Goal: Task Accomplishment & Management: Manage account settings

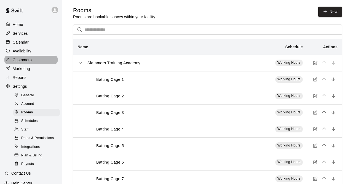
click at [29, 63] on p "Customers" at bounding box center [22, 60] width 19 height 6
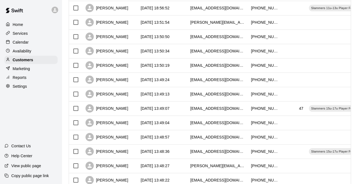
scroll to position [292, 0]
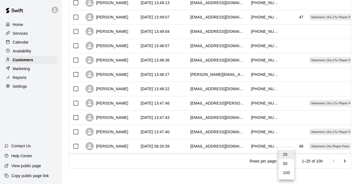
click at [289, 172] on li "100" at bounding box center [286, 172] width 16 height 9
type input "***"
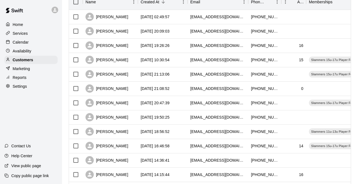
scroll to position [0, 0]
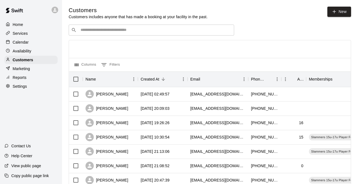
click at [118, 36] on div "​ ​" at bounding box center [151, 30] width 165 height 11
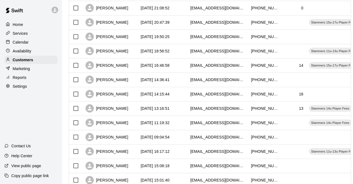
scroll to position [172, 0]
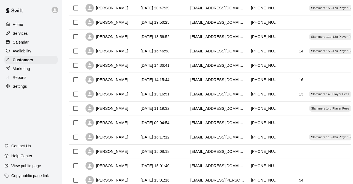
type input "***"
click at [124, 121] on div "[PERSON_NAME]" at bounding box center [110, 123] width 55 height 14
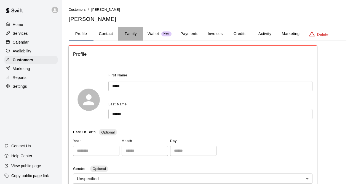
click at [138, 34] on button "Family" at bounding box center [130, 33] width 25 height 13
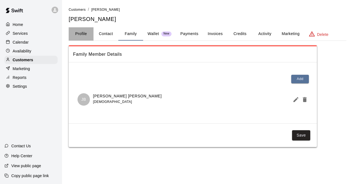
click at [88, 34] on button "Profile" at bounding box center [81, 33] width 25 height 13
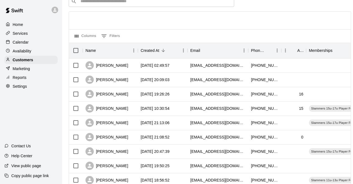
click at [96, 6] on div "​ ​" at bounding box center [151, 1] width 165 height 11
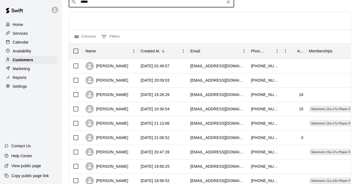
type input "******"
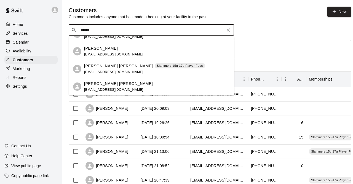
scroll to position [0, 0]
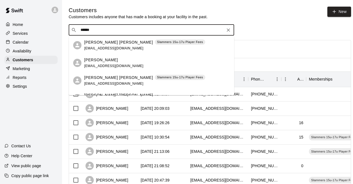
click at [104, 82] on span "[EMAIL_ADDRESS][DOMAIN_NAME]" at bounding box center [113, 84] width 59 height 4
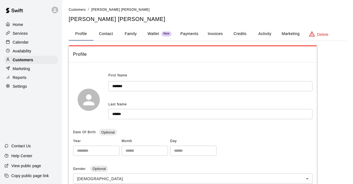
click at [126, 33] on button "Family" at bounding box center [130, 33] width 25 height 13
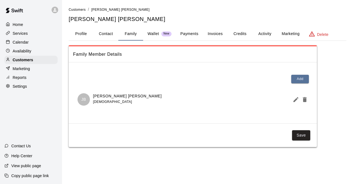
click at [81, 32] on button "Profile" at bounding box center [81, 33] width 25 height 13
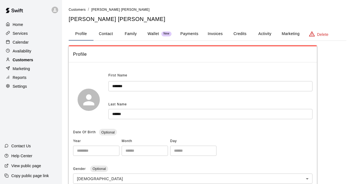
click at [28, 60] on p "Customers" at bounding box center [23, 60] width 20 height 6
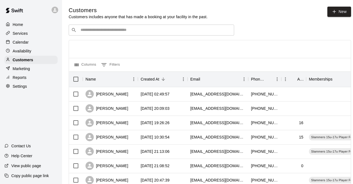
click at [129, 32] on input "Search customers by name or email" at bounding box center [155, 30] width 153 height 6
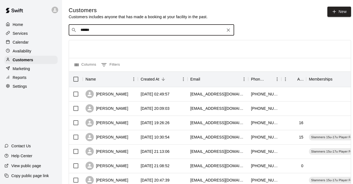
type input "******"
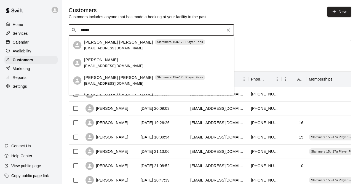
click at [96, 47] on span "[EMAIL_ADDRESS][DOMAIN_NAME]" at bounding box center [113, 48] width 59 height 4
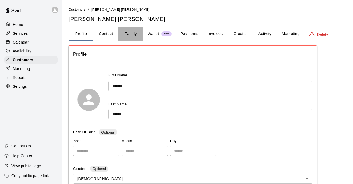
click at [127, 36] on button "Family" at bounding box center [130, 33] width 25 height 13
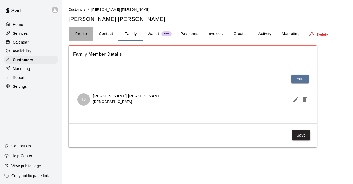
click at [85, 34] on button "Profile" at bounding box center [81, 33] width 25 height 13
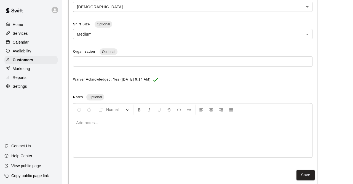
scroll to position [172, 0]
click at [39, 62] on div "Customers" at bounding box center [30, 60] width 53 height 8
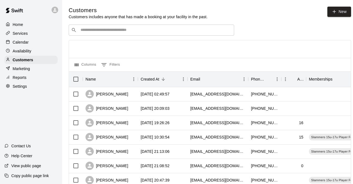
click at [117, 33] on input "Search customers by name or email" at bounding box center [155, 30] width 153 height 6
drag, startPoint x: 119, startPoint y: 16, endPoint x: 127, endPoint y: 1, distance: 16.3
click at [120, 13] on div "Customers Customers includes anyone that has made a booking at your facility in…" at bounding box center [138, 13] width 139 height 13
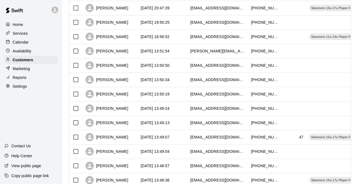
scroll to position [292, 0]
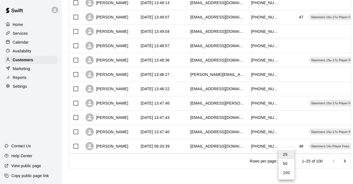
drag, startPoint x: 288, startPoint y: 173, endPoint x: 269, endPoint y: 163, distance: 21.7
click at [288, 173] on li "100" at bounding box center [286, 172] width 16 height 9
type input "***"
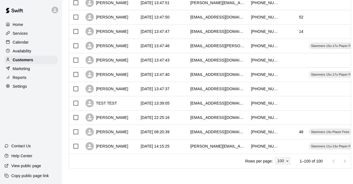
scroll to position [1367, 0]
click at [132, 119] on div "[PERSON_NAME]" at bounding box center [110, 117] width 55 height 14
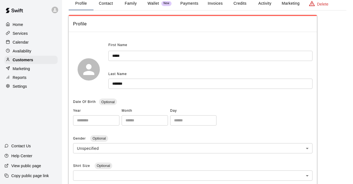
scroll to position [29, 0]
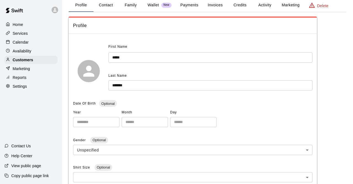
click at [128, 4] on button "Family" at bounding box center [130, 5] width 25 height 13
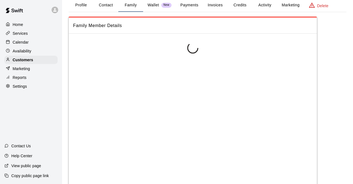
scroll to position [0, 0]
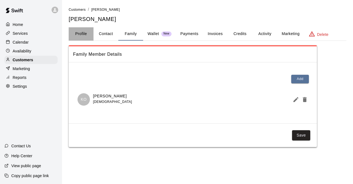
click at [72, 35] on button "Profile" at bounding box center [81, 33] width 25 height 13
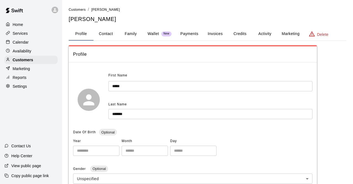
click at [107, 38] on button "Contact" at bounding box center [105, 33] width 25 height 13
select select "**"
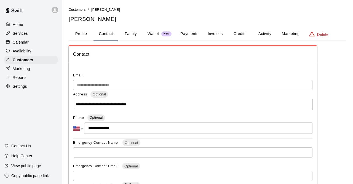
click at [218, 35] on button "Invoices" at bounding box center [215, 33] width 25 height 13
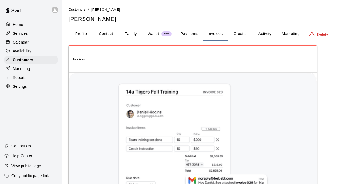
click at [243, 34] on button "Credits" at bounding box center [239, 33] width 25 height 13
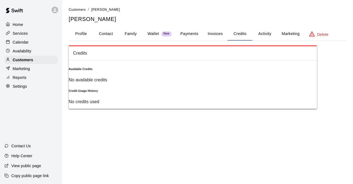
click at [176, 34] on button "Payments" at bounding box center [189, 33] width 27 height 13
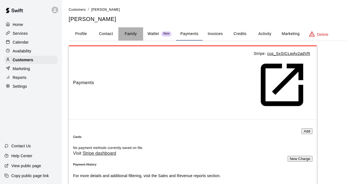
click at [119, 36] on button "Family" at bounding box center [130, 33] width 25 height 13
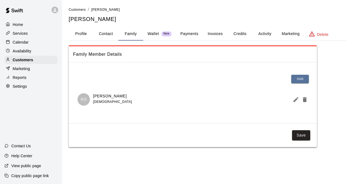
click at [110, 36] on button "Contact" at bounding box center [105, 33] width 25 height 13
select select "**"
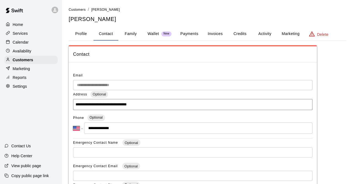
click at [270, 38] on button "Activity" at bounding box center [264, 33] width 25 height 13
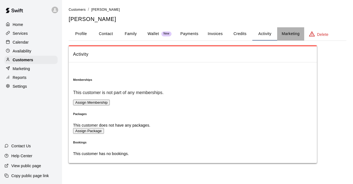
click at [285, 35] on button "Marketing" at bounding box center [290, 33] width 27 height 13
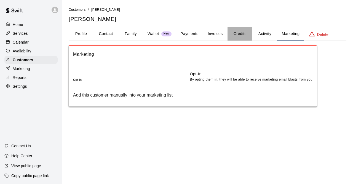
click at [233, 34] on button "Credits" at bounding box center [239, 33] width 25 height 13
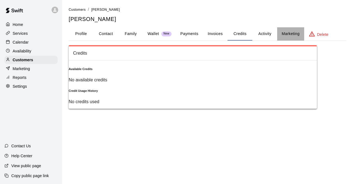
click at [285, 34] on button "Marketing" at bounding box center [290, 33] width 27 height 13
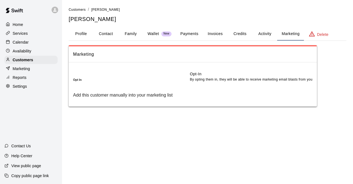
click at [79, 32] on button "Profile" at bounding box center [81, 33] width 25 height 13
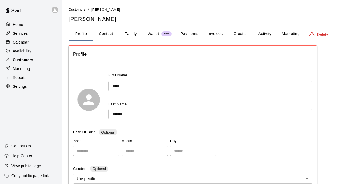
click at [20, 62] on p "Customers" at bounding box center [23, 60] width 20 height 6
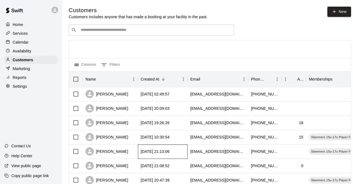
click at [152, 149] on div "[DATE] 21:13:06" at bounding box center [163, 151] width 50 height 14
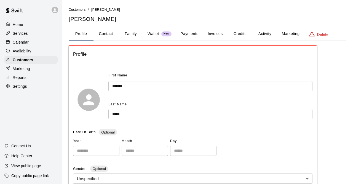
click at [293, 32] on button "Marketing" at bounding box center [290, 33] width 27 height 13
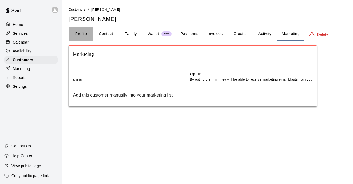
click at [76, 35] on button "Profile" at bounding box center [81, 33] width 25 height 13
